Goal: Transaction & Acquisition: Purchase product/service

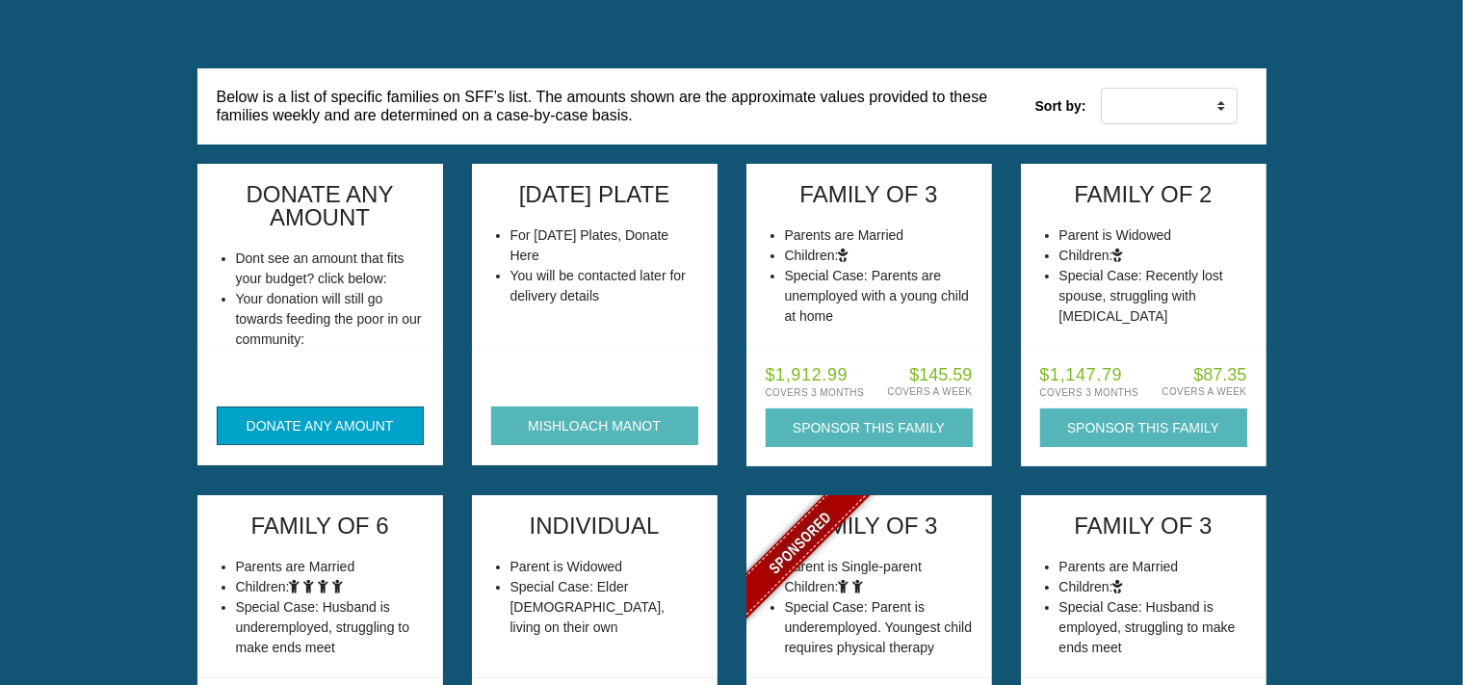
scroll to position [203, 0]
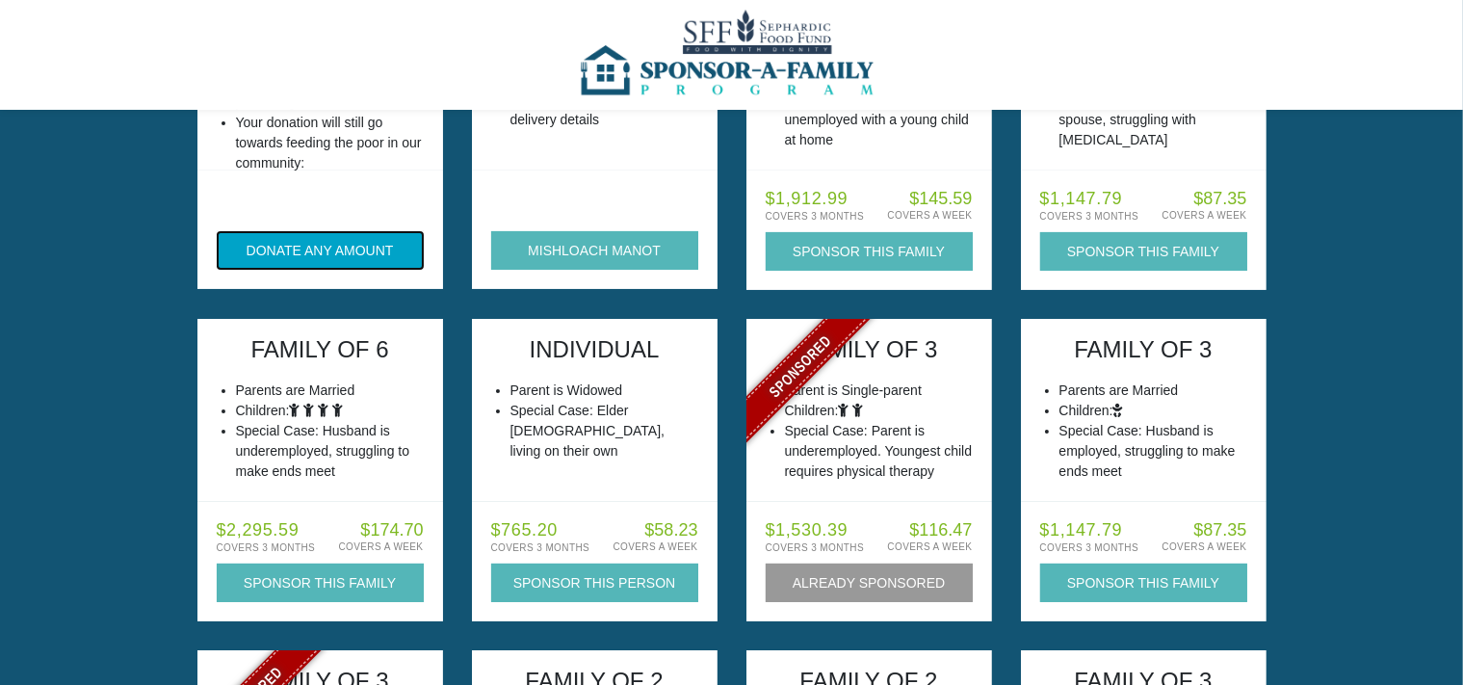
click at [329, 270] on button "DONATE ANY AMOUNT" at bounding box center [320, 250] width 207 height 39
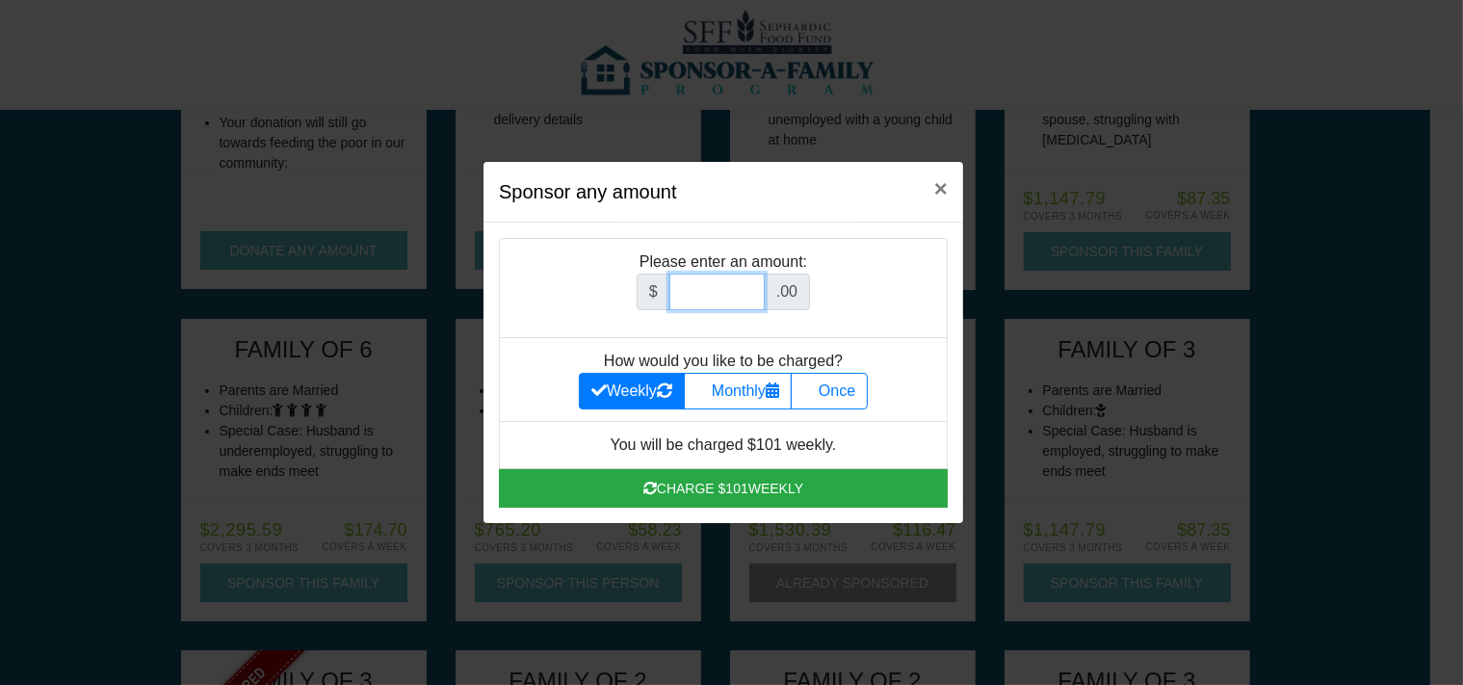
click at [714, 274] on input "Amount (to the nearest dollar)" at bounding box center [717, 292] width 95 height 37
type input "18"
click at [868, 409] on label "Once" at bounding box center [829, 391] width 77 height 37
click at [816, 392] on input "Once" at bounding box center [809, 386] width 13 height 13
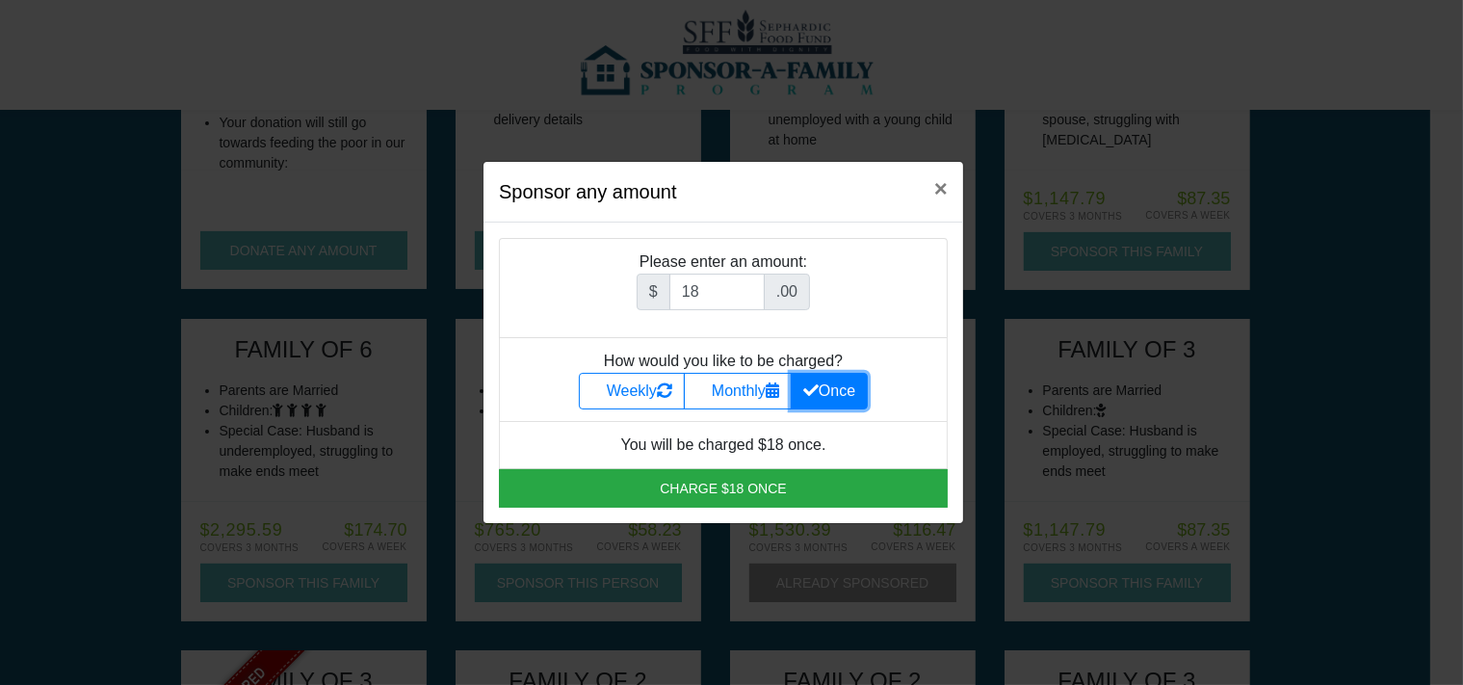
radio input "true"
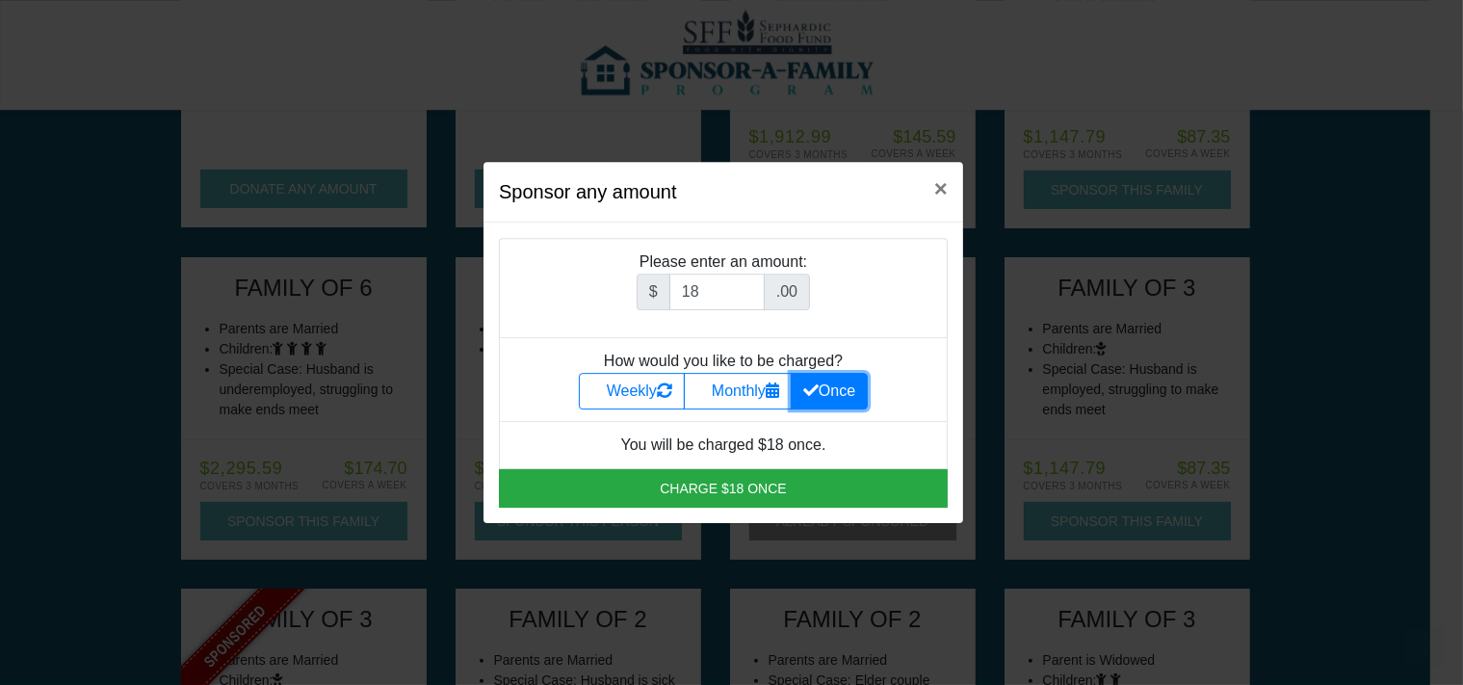
scroll to position [356, 0]
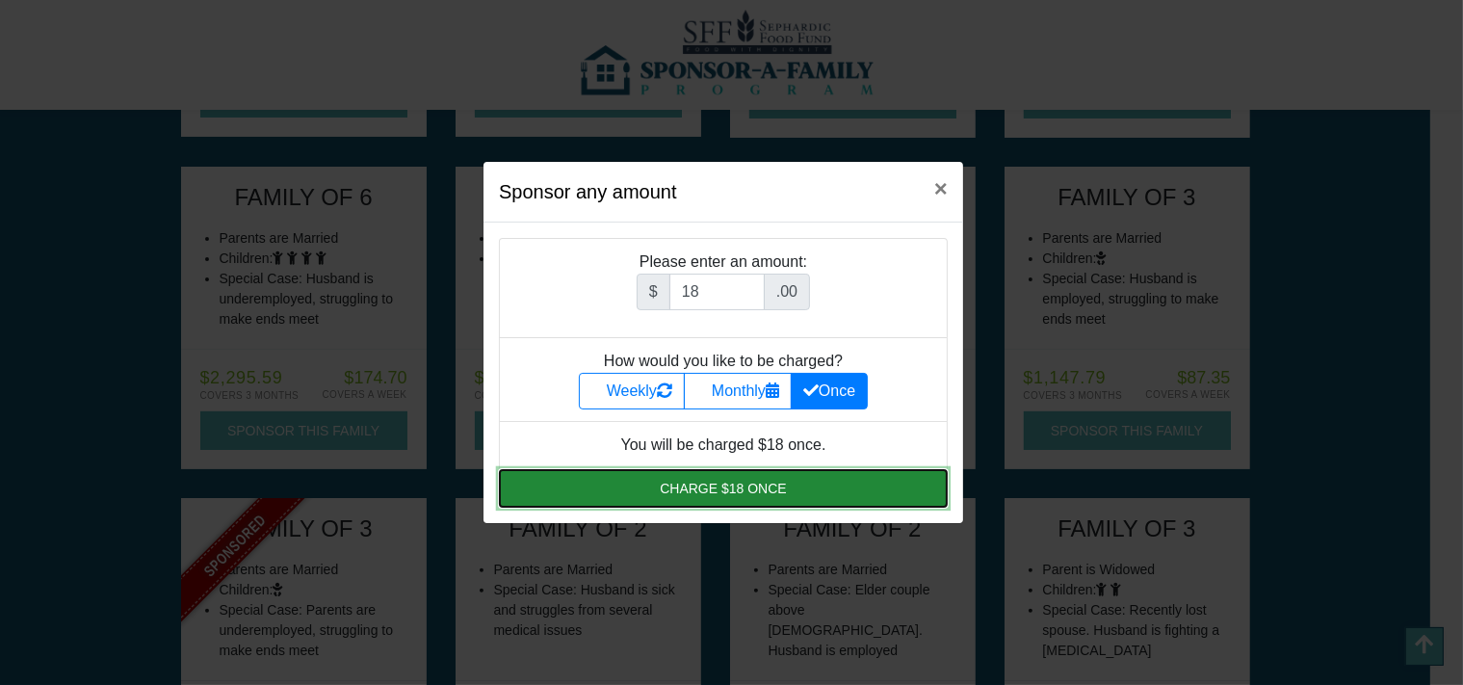
click at [681, 508] on button "Charge $18 once" at bounding box center [723, 488] width 449 height 39
